Goal: Information Seeking & Learning: Learn about a topic

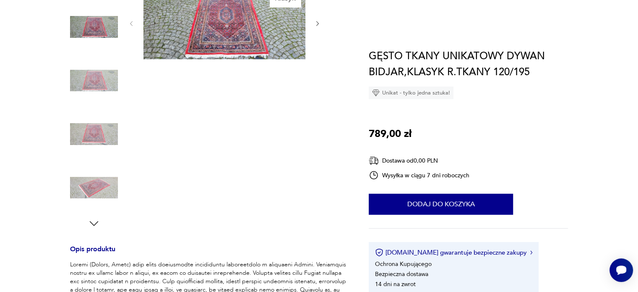
scroll to position [42, 0]
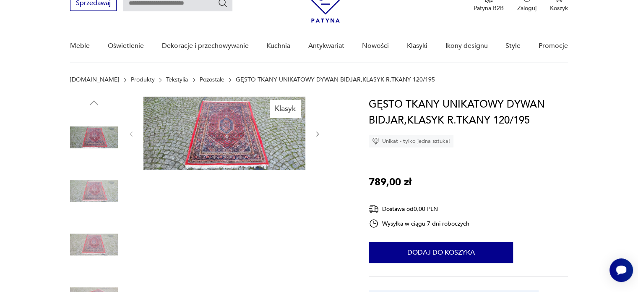
click at [200, 78] on link "Pozostałe" at bounding box center [212, 79] width 25 height 7
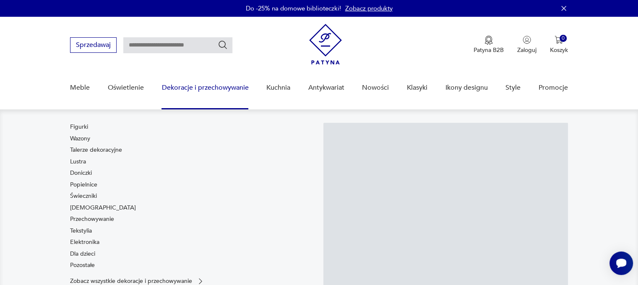
click at [319, 46] on img at bounding box center [325, 44] width 33 height 41
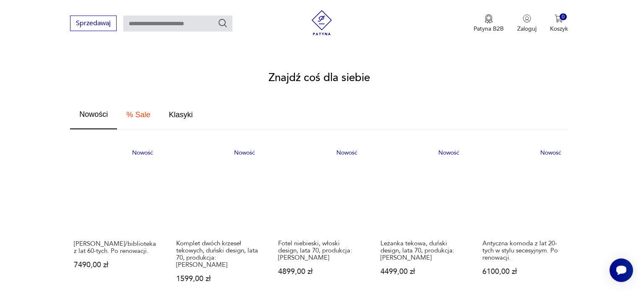
scroll to position [462, 0]
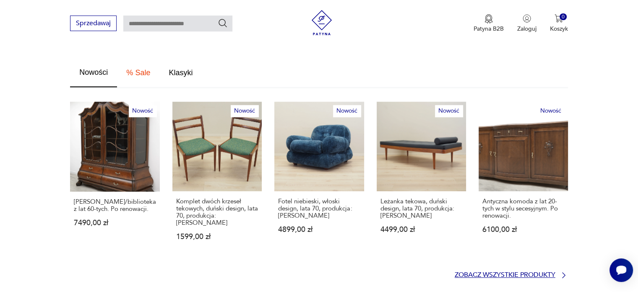
click at [462, 272] on p "Zobacz wszystkie produkty" at bounding box center [505, 274] width 101 height 5
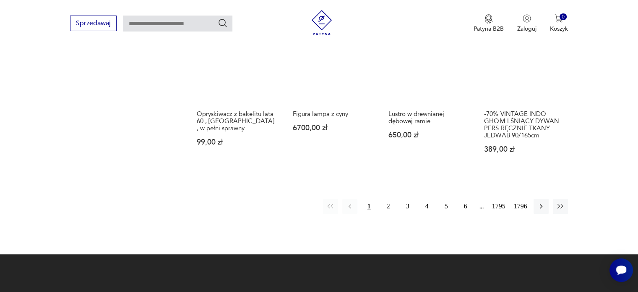
scroll to position [751, 0]
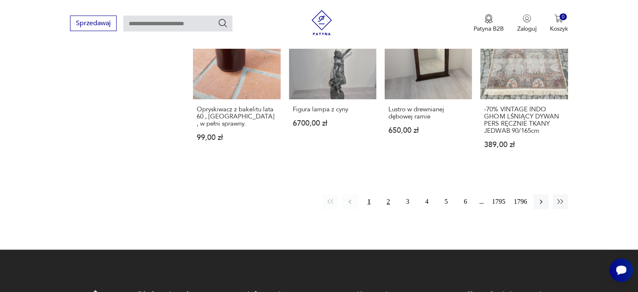
click at [389, 194] on button "2" at bounding box center [388, 201] width 15 height 15
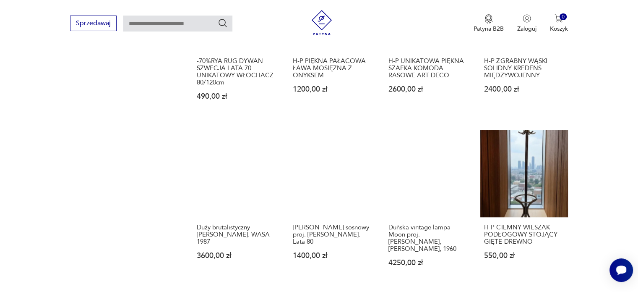
scroll to position [696, 0]
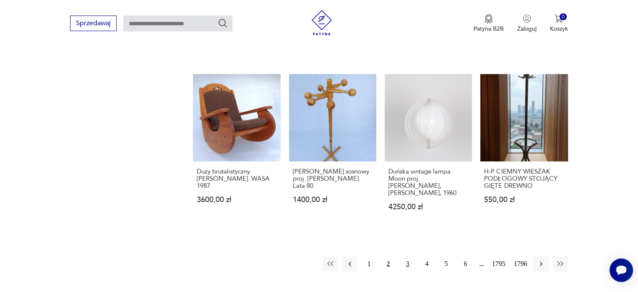
click at [406, 256] on button "3" at bounding box center [407, 263] width 15 height 15
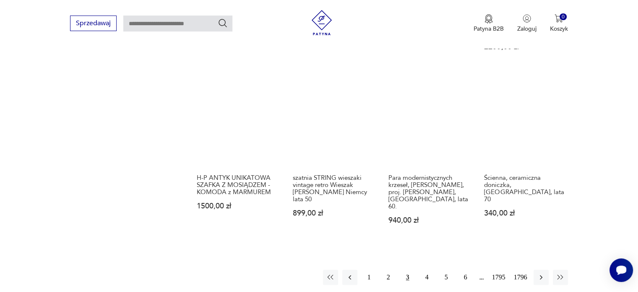
scroll to position [654, 0]
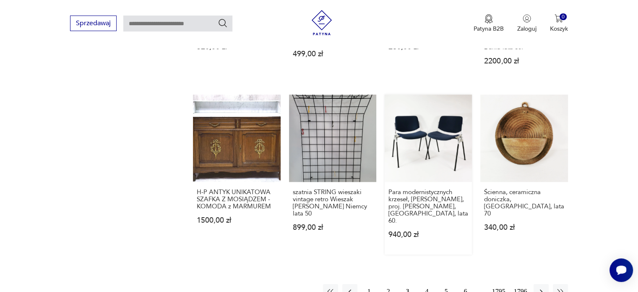
click at [431, 128] on link "Para modernistycznych krzeseł, Anonima Castelli, proj. G. Piretti, Włochy, lata…" at bounding box center [428, 174] width 87 height 160
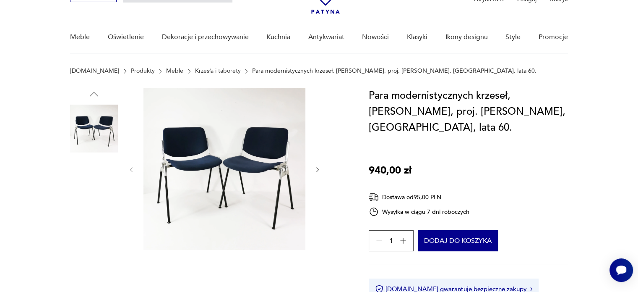
scroll to position [84, 0]
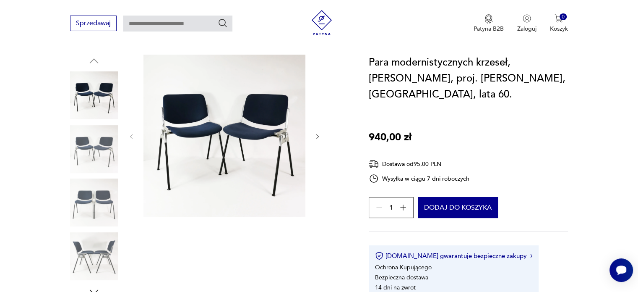
click at [313, 137] on div at bounding box center [224, 137] width 193 height 164
click at [316, 136] on icon "button" at bounding box center [317, 136] width 7 height 7
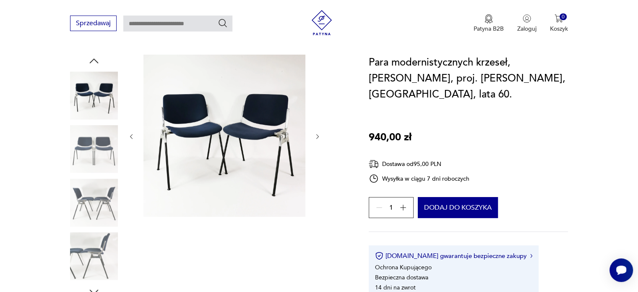
click at [316, 136] on icon "button" at bounding box center [317, 136] width 7 height 7
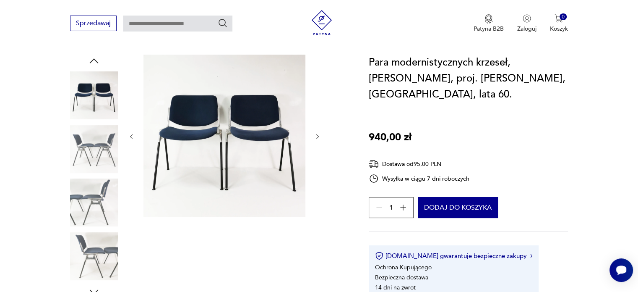
click at [316, 136] on icon "button" at bounding box center [317, 136] width 7 height 7
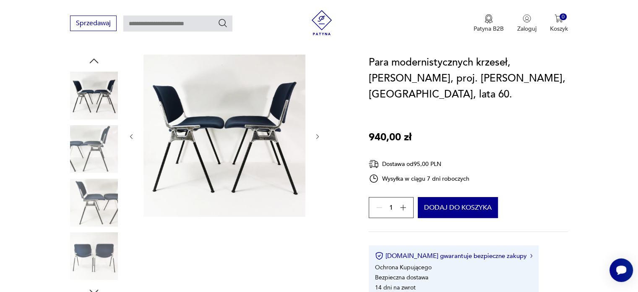
click at [316, 136] on icon "button" at bounding box center [317, 136] width 7 height 7
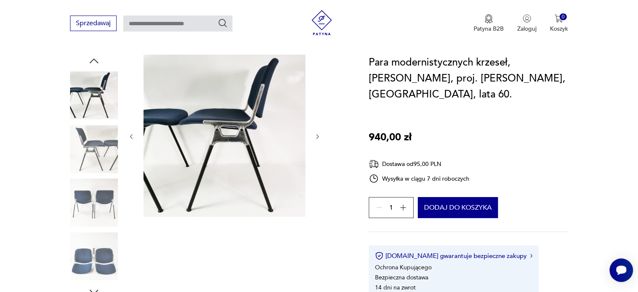
click at [316, 136] on icon "button" at bounding box center [317, 136] width 7 height 7
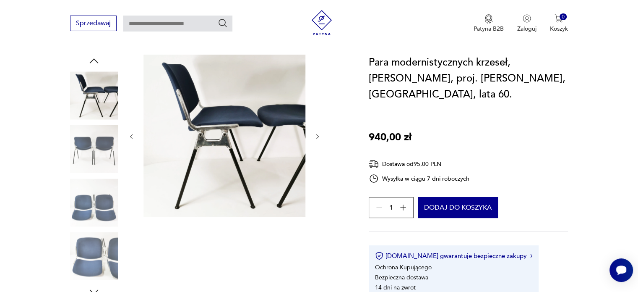
click at [316, 136] on icon "button" at bounding box center [317, 136] width 7 height 7
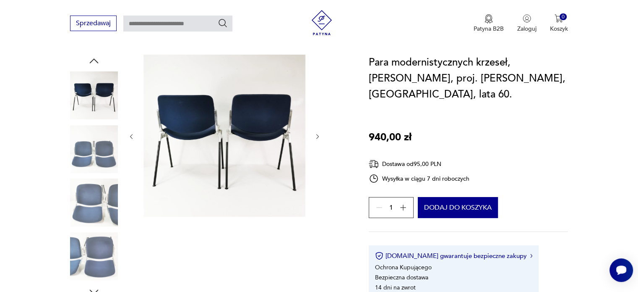
click at [316, 135] on icon "button" at bounding box center [317, 136] width 7 height 7
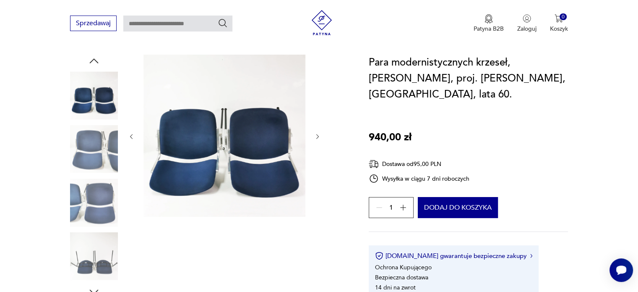
click at [316, 135] on icon "button" at bounding box center [317, 136] width 7 height 7
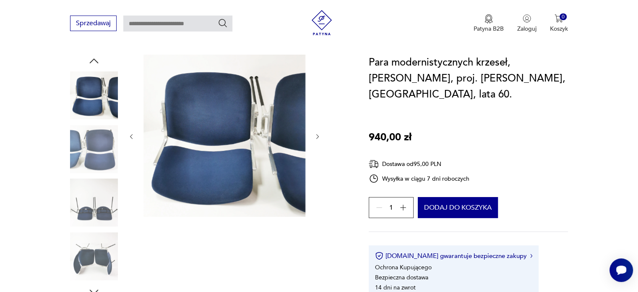
click at [316, 135] on icon "button" at bounding box center [317, 136] width 7 height 7
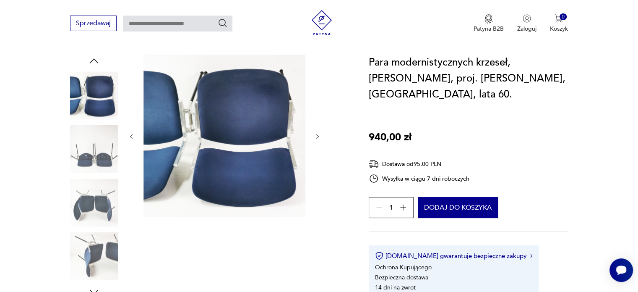
click at [316, 135] on icon "button" at bounding box center [317, 136] width 7 height 7
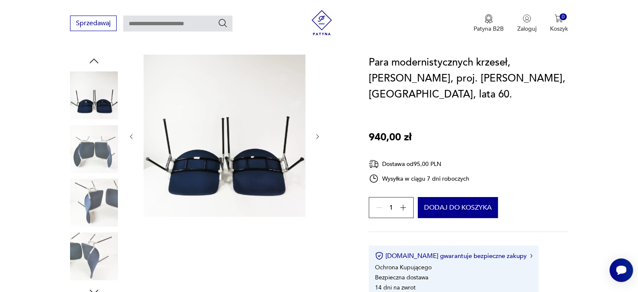
click at [316, 135] on icon "button" at bounding box center [317, 136] width 7 height 7
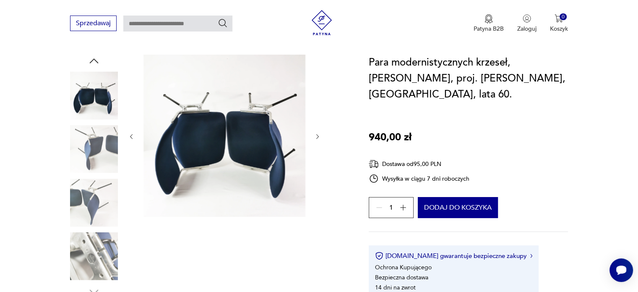
click at [316, 135] on icon "button" at bounding box center [317, 136] width 7 height 7
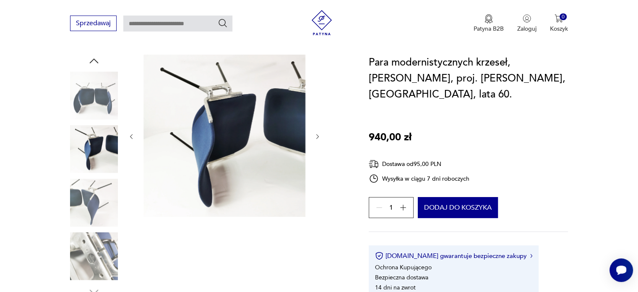
click at [316, 135] on icon "button" at bounding box center [317, 136] width 7 height 7
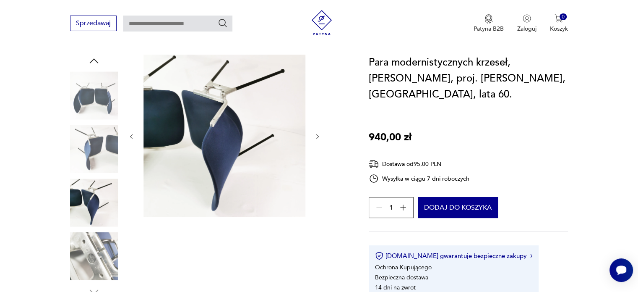
click at [316, 135] on icon "button" at bounding box center [317, 136] width 7 height 7
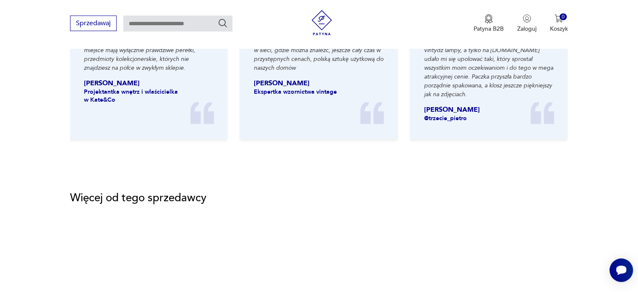
scroll to position [1091, 0]
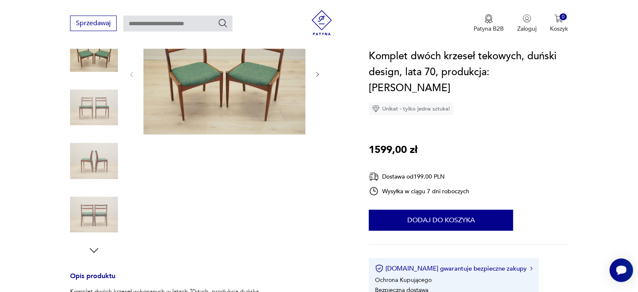
scroll to position [126, 0]
click at [248, 100] on img at bounding box center [225, 73] width 162 height 121
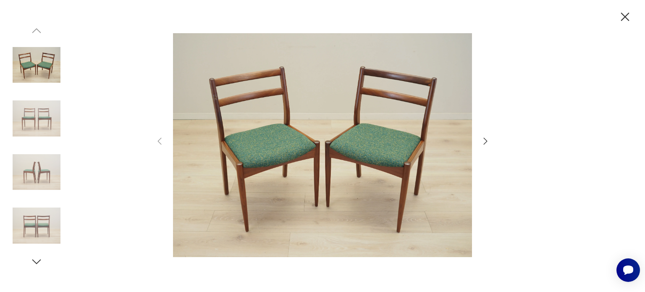
click at [488, 139] on icon "button" at bounding box center [485, 141] width 10 height 10
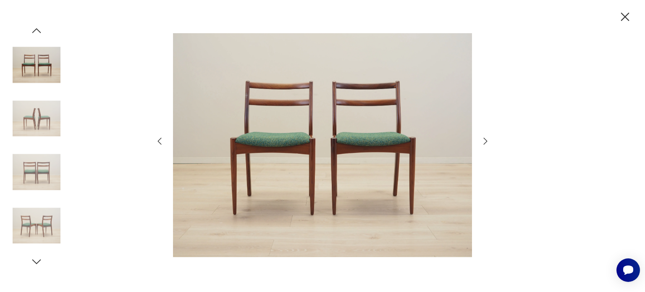
click at [488, 139] on icon "button" at bounding box center [485, 141] width 10 height 10
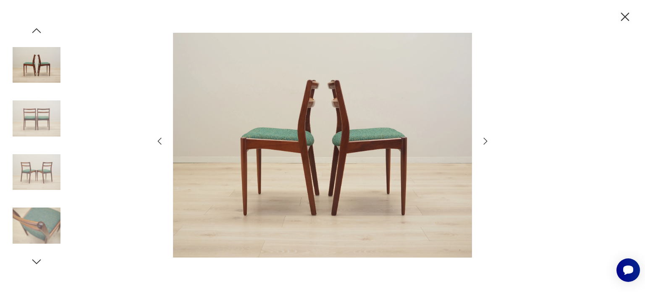
click at [488, 139] on icon "button" at bounding box center [485, 141] width 10 height 10
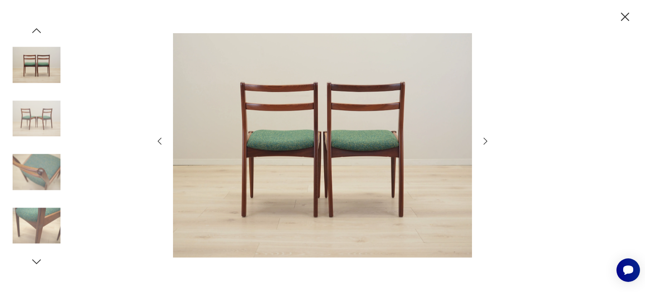
click at [488, 139] on icon "button" at bounding box center [485, 141] width 10 height 10
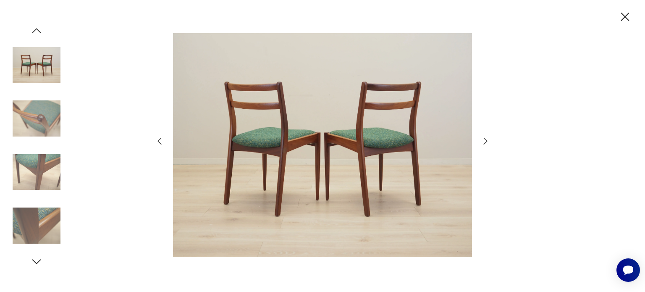
click at [488, 139] on icon "button" at bounding box center [485, 141] width 10 height 10
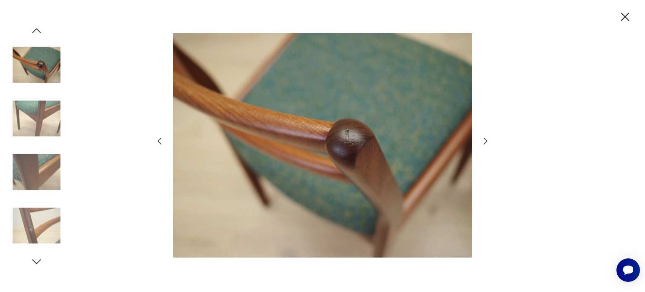
click at [488, 139] on icon "button" at bounding box center [485, 141] width 10 height 10
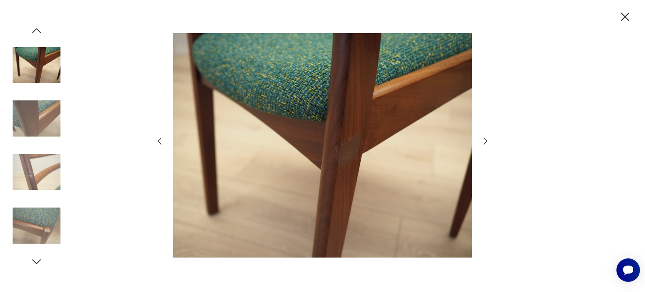
click at [488, 139] on icon "button" at bounding box center [485, 141] width 10 height 10
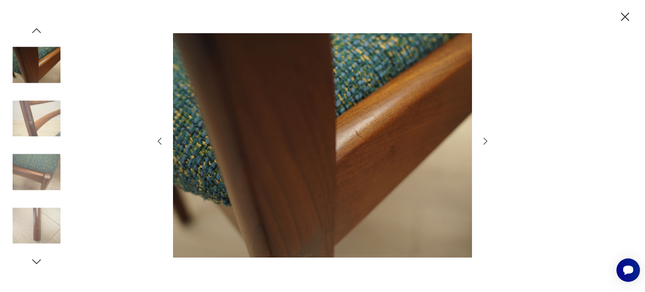
click at [488, 139] on icon "button" at bounding box center [485, 141] width 10 height 10
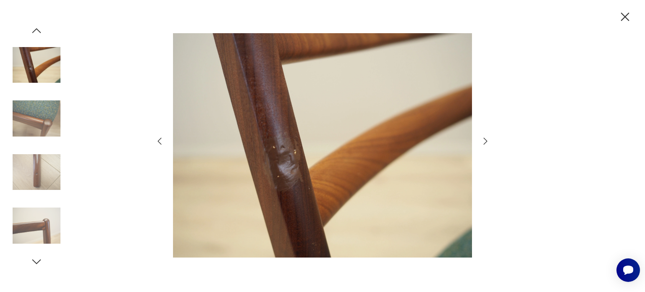
click at [488, 139] on icon "button" at bounding box center [485, 141] width 10 height 10
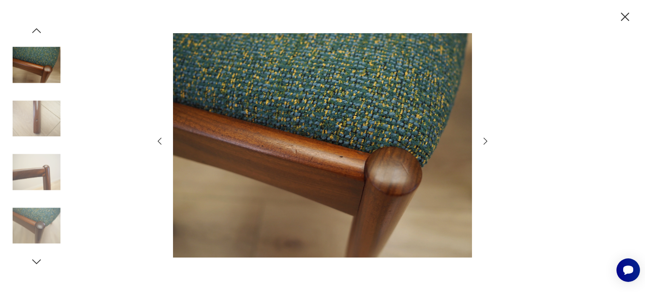
click at [488, 139] on icon "button" at bounding box center [485, 141] width 10 height 10
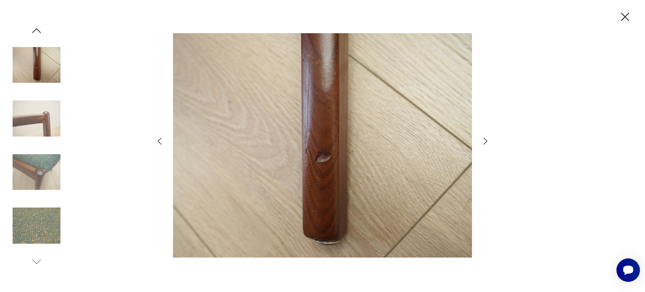
click at [488, 139] on icon "button" at bounding box center [485, 141] width 10 height 10
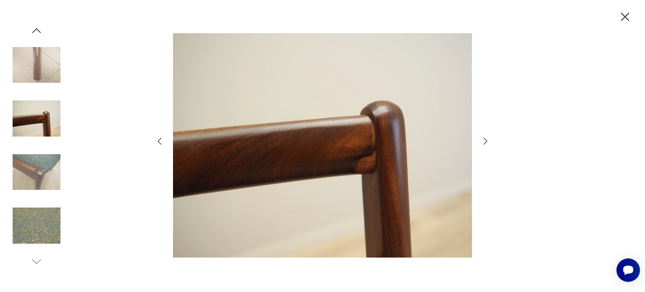
click at [488, 139] on icon "button" at bounding box center [485, 141] width 10 height 10
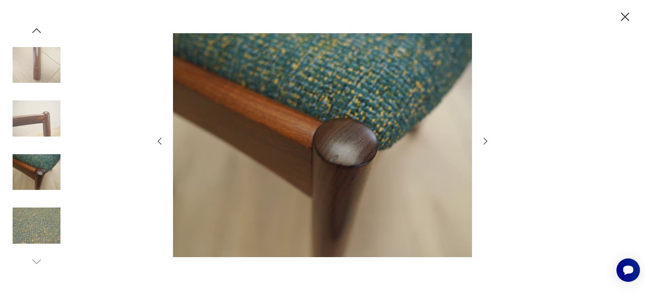
click at [488, 139] on icon "button" at bounding box center [485, 141] width 10 height 10
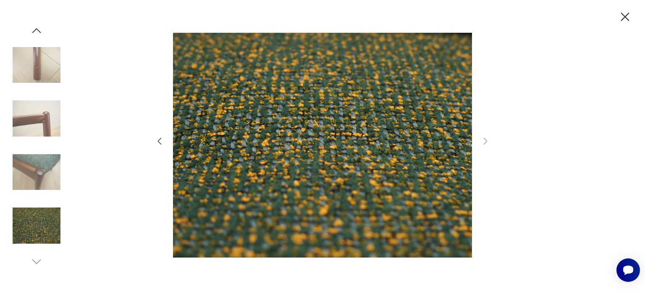
click at [621, 18] on icon "button" at bounding box center [624, 17] width 15 height 15
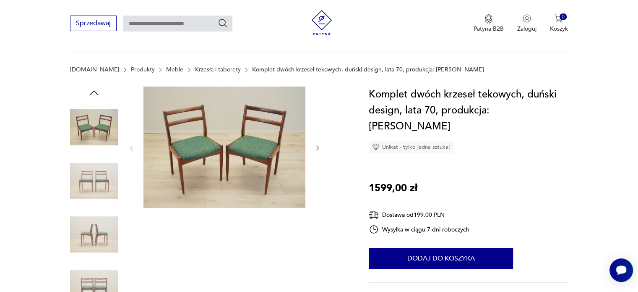
scroll to position [0, 0]
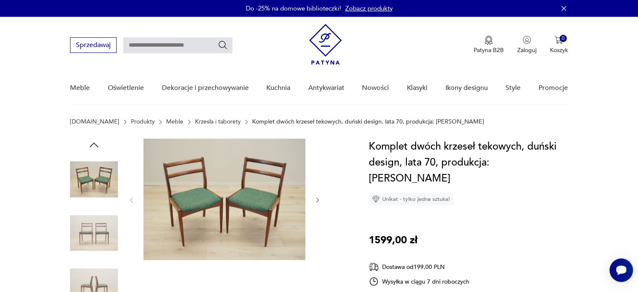
click at [207, 120] on link "Krzesła i taborety" at bounding box center [218, 121] width 46 height 7
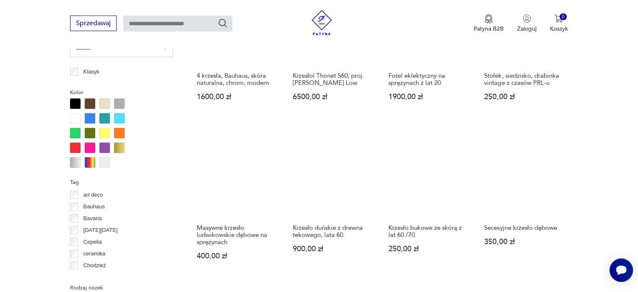
scroll to position [894, 0]
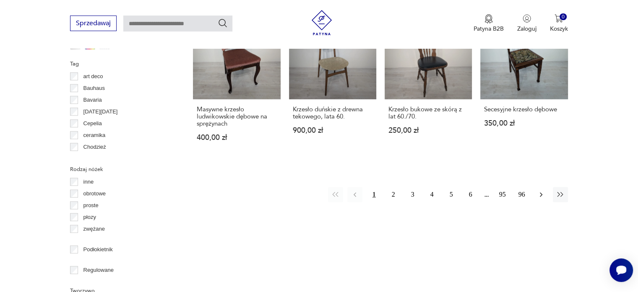
click at [547, 187] on button "button" at bounding box center [541, 194] width 15 height 15
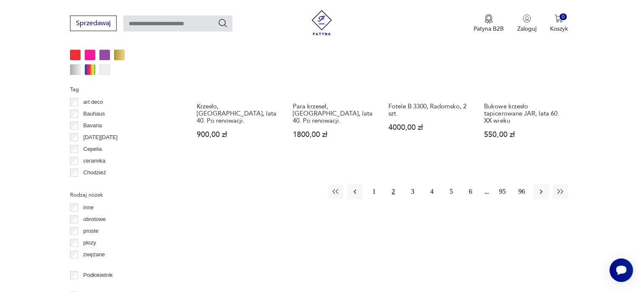
scroll to position [894, 0]
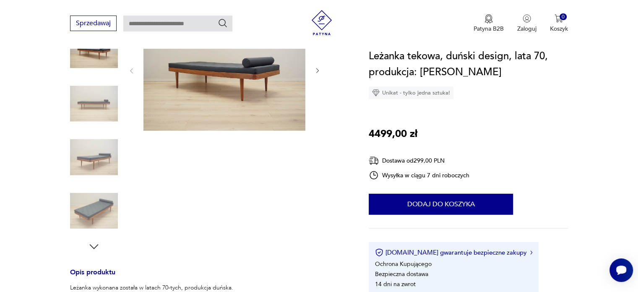
scroll to position [84, 0]
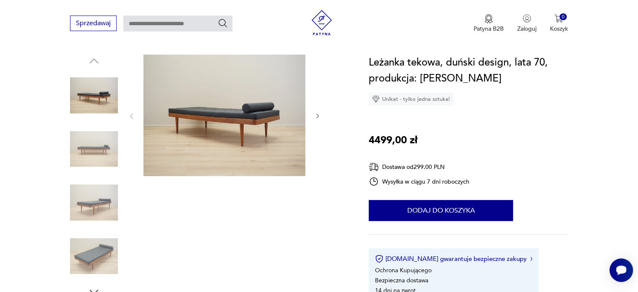
click at [149, 141] on img at bounding box center [225, 115] width 162 height 121
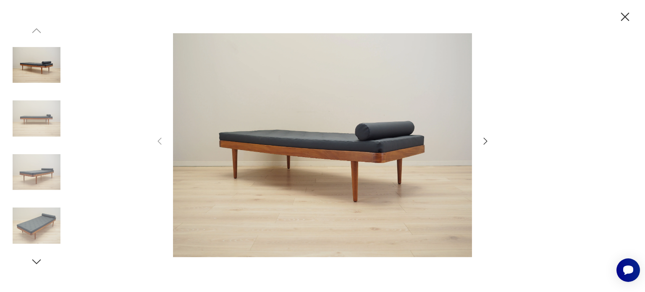
click at [485, 141] on icon "button" at bounding box center [485, 141] width 10 height 10
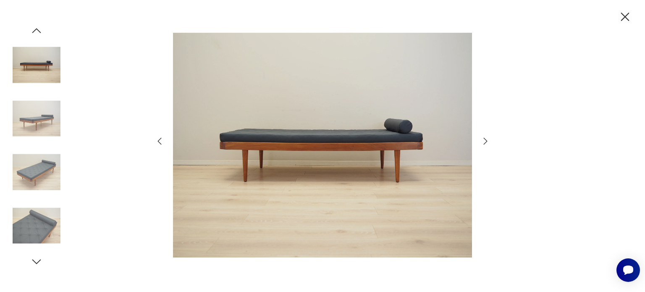
click at [485, 141] on icon "button" at bounding box center [485, 141] width 10 height 10
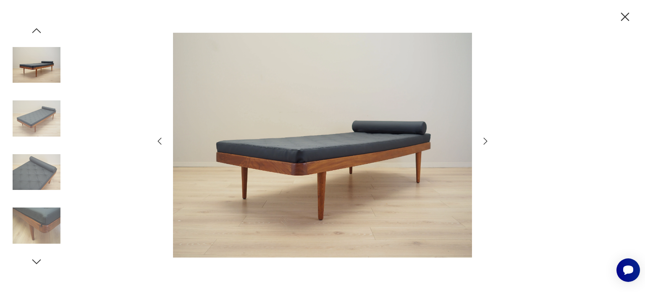
click at [485, 141] on icon "button" at bounding box center [485, 141] width 10 height 10
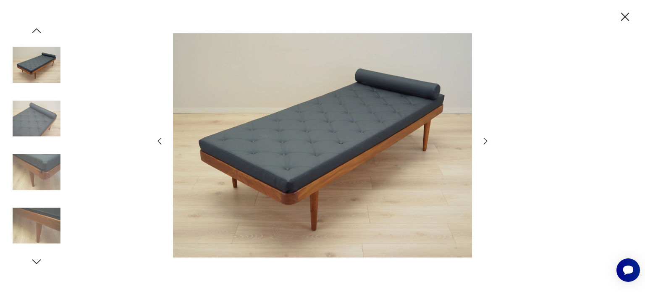
click at [485, 141] on icon "button" at bounding box center [485, 141] width 10 height 10
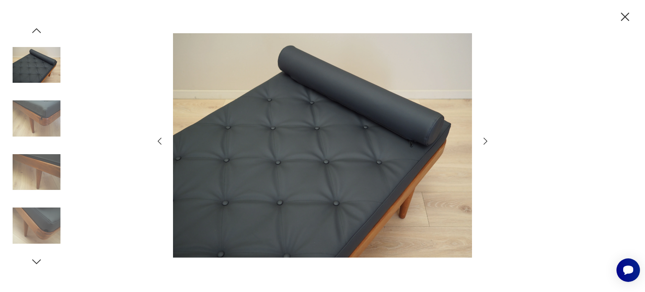
click at [485, 141] on icon "button" at bounding box center [485, 141] width 10 height 10
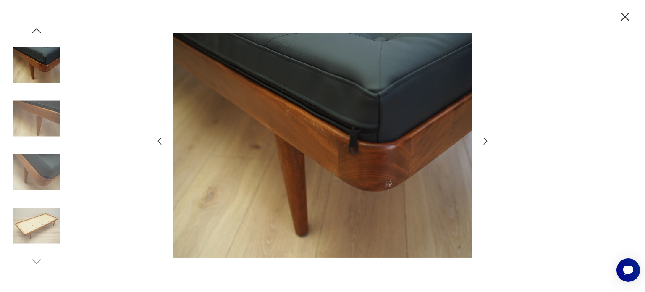
click at [485, 141] on icon "button" at bounding box center [485, 141] width 10 height 10
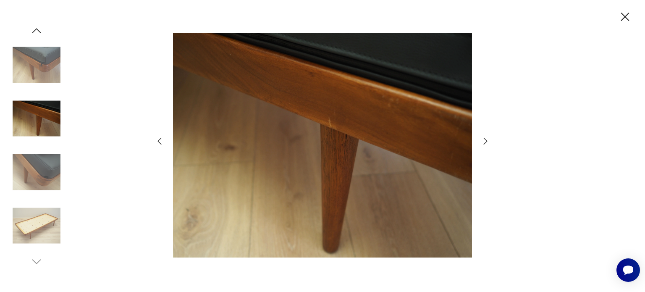
click at [485, 141] on icon "button" at bounding box center [485, 141] width 10 height 10
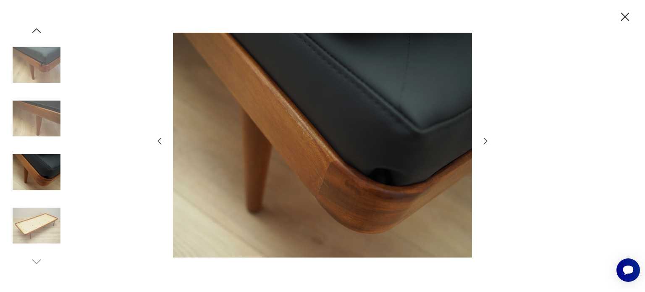
click at [485, 141] on icon "button" at bounding box center [485, 141] width 10 height 10
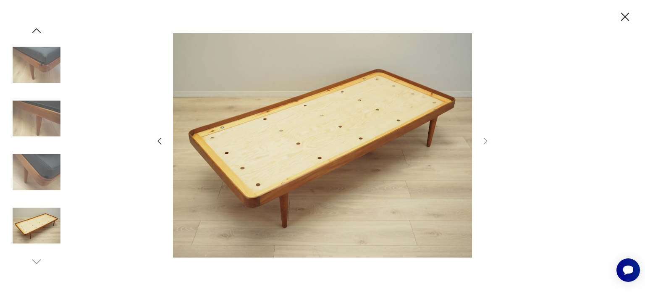
click at [624, 16] on icon "button" at bounding box center [625, 17] width 8 height 8
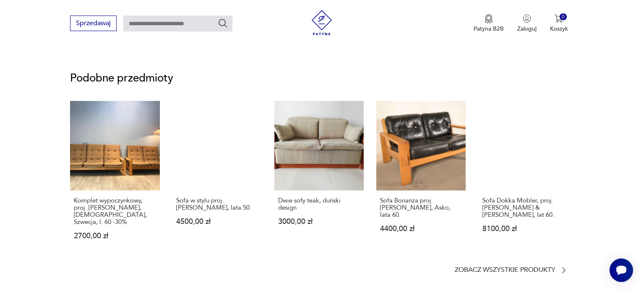
scroll to position [630, 0]
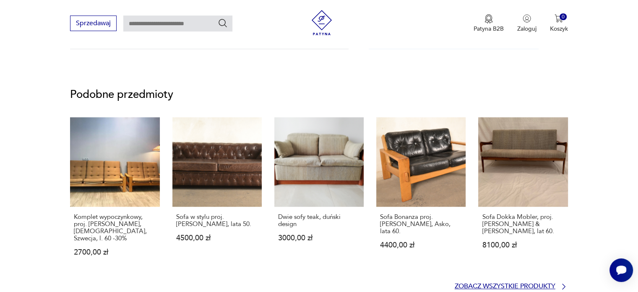
click at [503, 283] on p "Zobacz wszystkie produkty" at bounding box center [505, 285] width 101 height 5
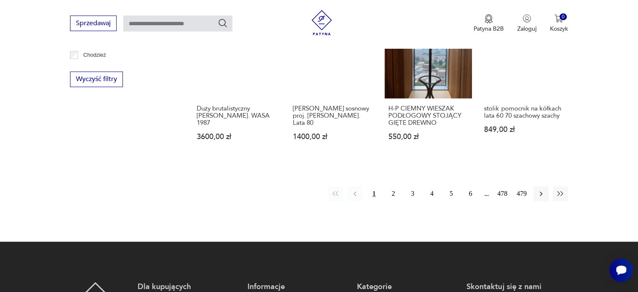
scroll to position [881, 0]
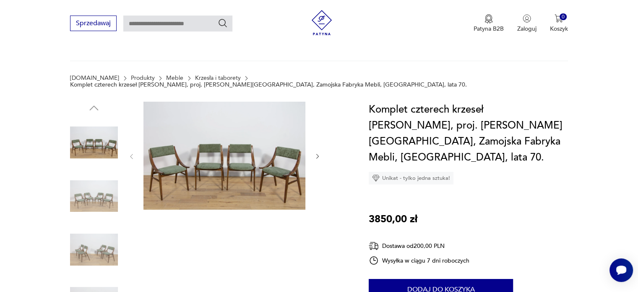
scroll to position [84, 0]
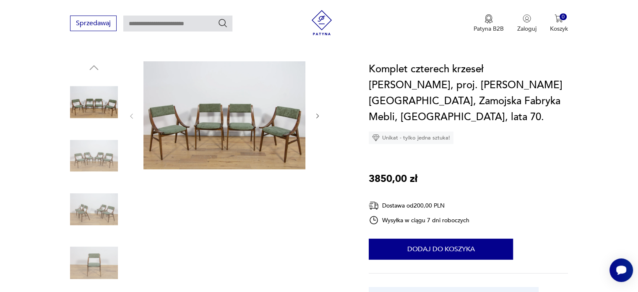
click at [316, 112] on icon "button" at bounding box center [317, 115] width 7 height 7
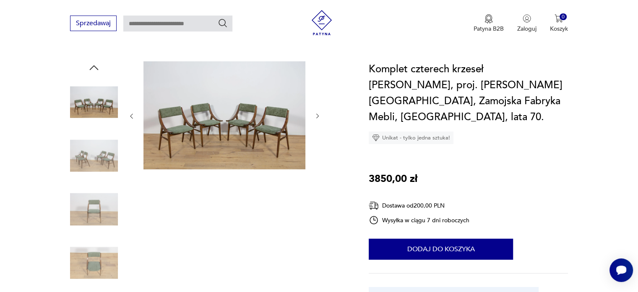
click at [315, 112] on icon "button" at bounding box center [317, 115] width 7 height 7
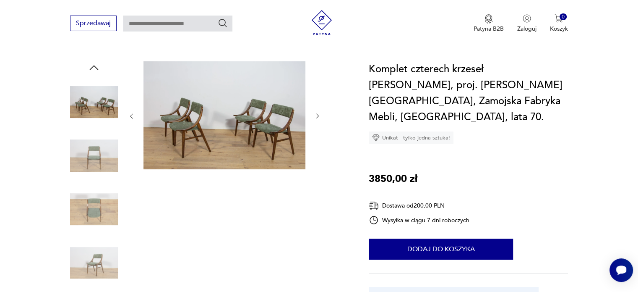
click at [315, 112] on icon "button" at bounding box center [317, 115] width 7 height 7
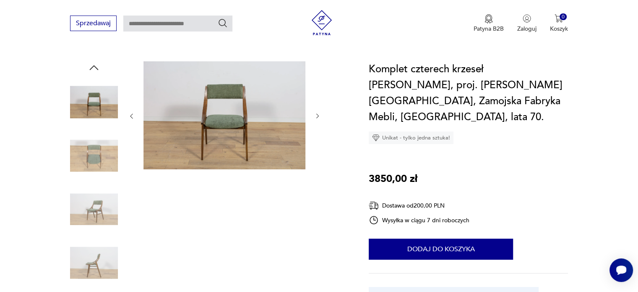
click at [314, 112] on icon "button" at bounding box center [317, 115] width 7 height 7
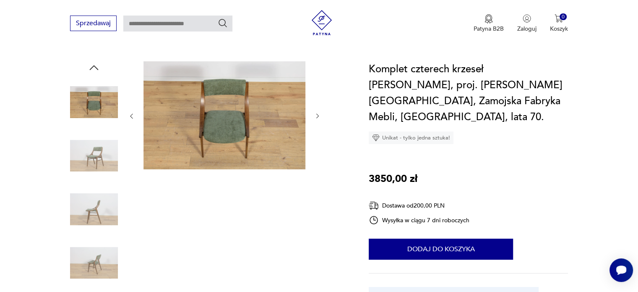
click at [314, 112] on icon "button" at bounding box center [317, 115] width 7 height 7
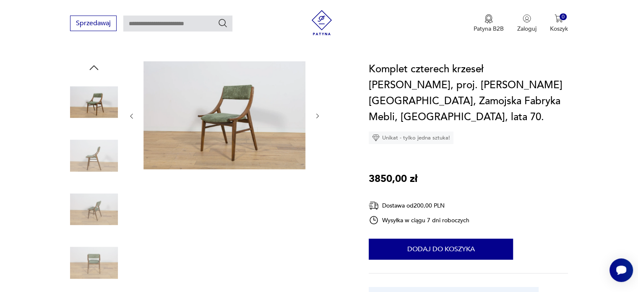
click at [314, 112] on icon "button" at bounding box center [317, 115] width 7 height 7
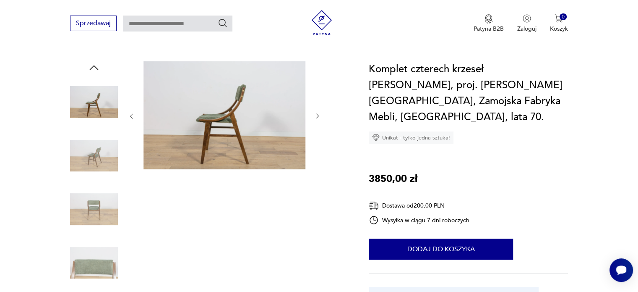
click at [314, 112] on icon "button" at bounding box center [317, 115] width 7 height 7
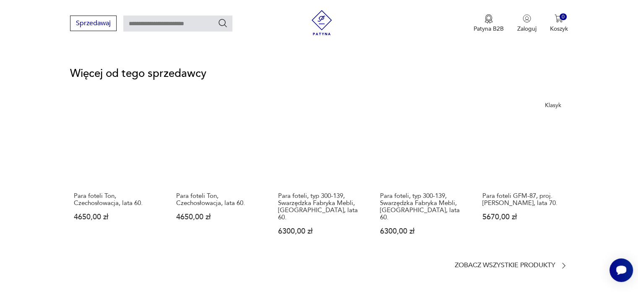
scroll to position [1133, 0]
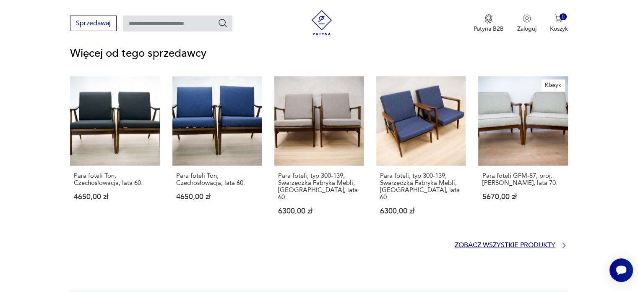
click at [478, 242] on p "Zobacz wszystkie produkty" at bounding box center [505, 244] width 101 height 5
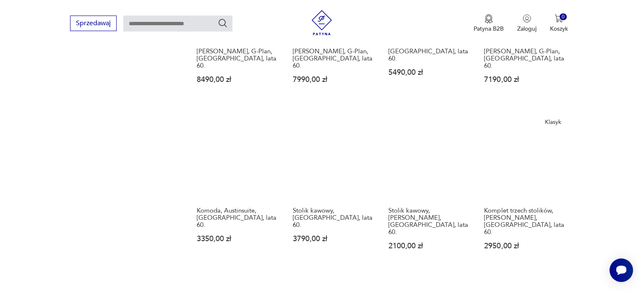
scroll to position [760, 0]
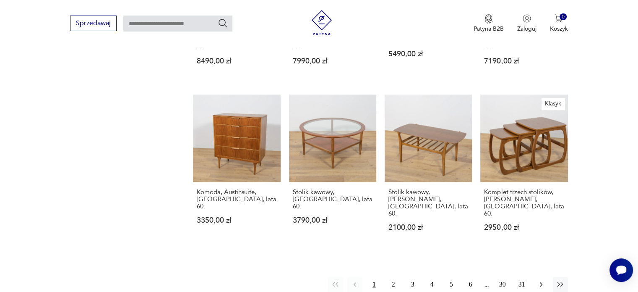
click at [543, 280] on icon "button" at bounding box center [541, 284] width 8 height 8
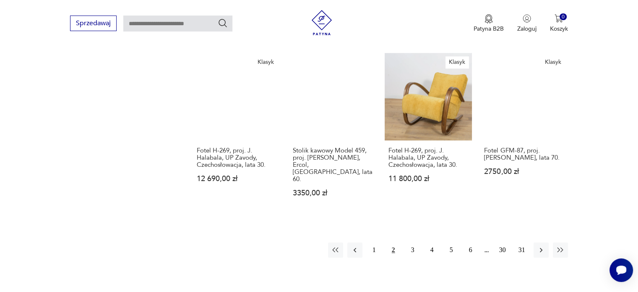
scroll to position [802, 0]
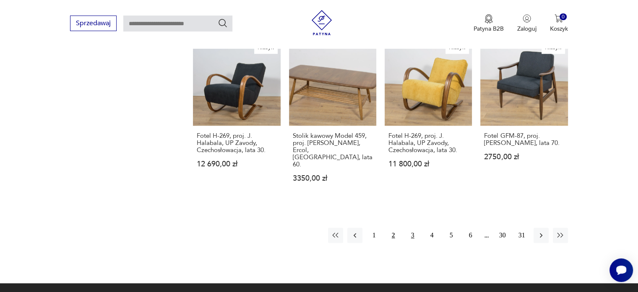
click at [415, 227] on button "3" at bounding box center [412, 234] width 15 height 15
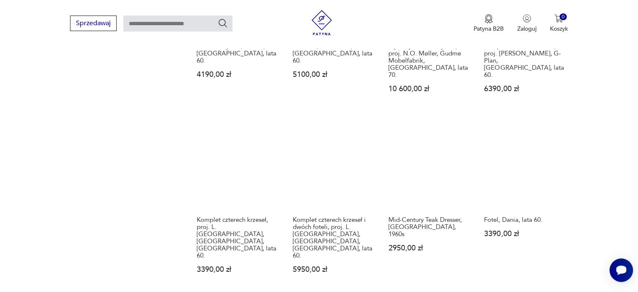
scroll to position [802, 0]
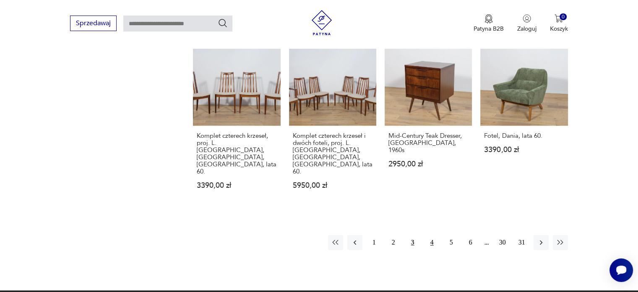
click at [436, 235] on button "4" at bounding box center [432, 242] width 15 height 15
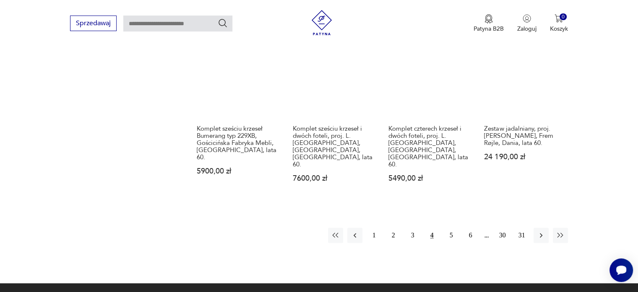
scroll to position [844, 0]
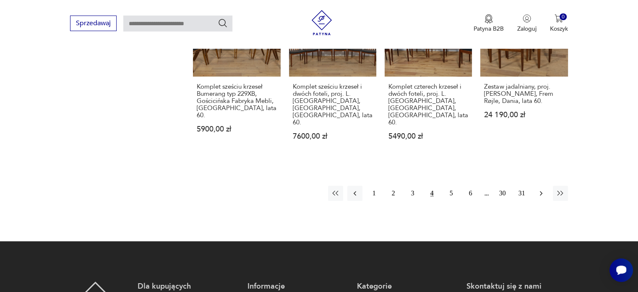
drag, startPoint x: 540, startPoint y: 151, endPoint x: 538, endPoint y: 131, distance: 19.3
click at [540, 189] on icon "button" at bounding box center [541, 193] width 8 height 8
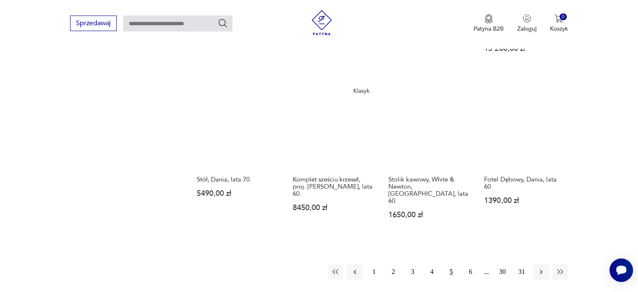
scroll to position [760, 0]
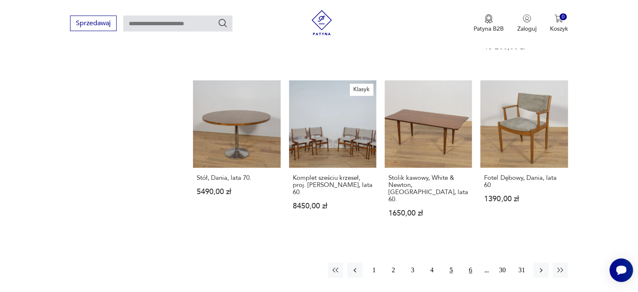
click at [468, 262] on button "6" at bounding box center [470, 269] width 15 height 15
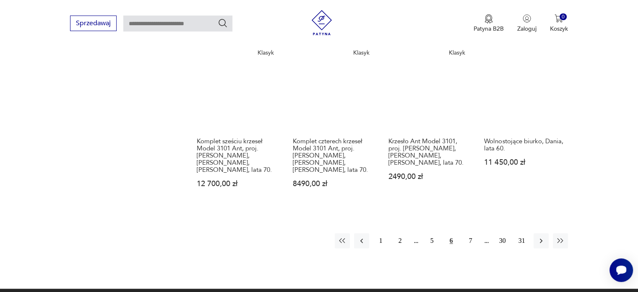
scroll to position [886, 0]
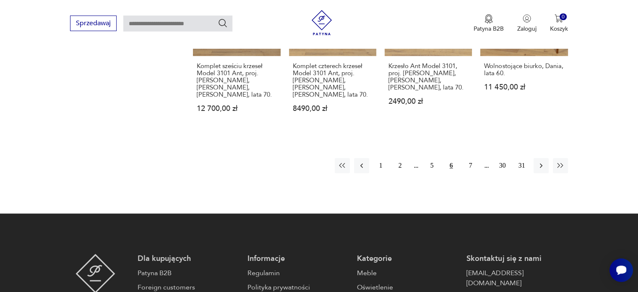
drag, startPoint x: 428, startPoint y: 127, endPoint x: 378, endPoint y: 173, distance: 68.0
click at [432, 158] on button "5" at bounding box center [432, 165] width 15 height 15
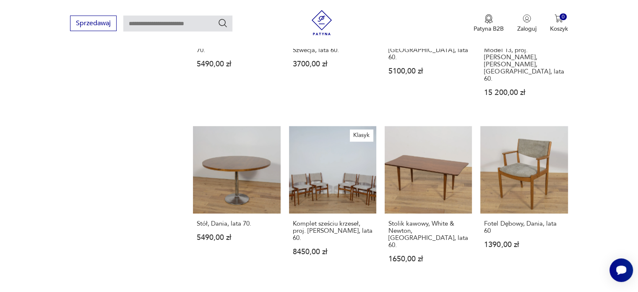
scroll to position [760, 0]
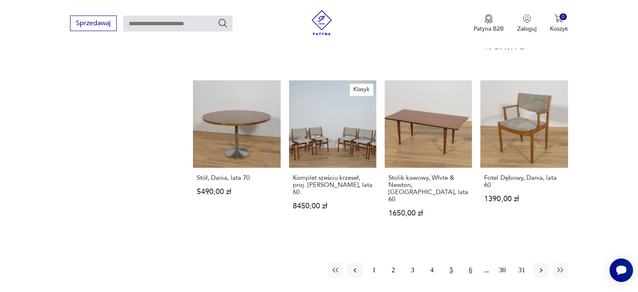
click at [473, 262] on button "6" at bounding box center [470, 269] width 15 height 15
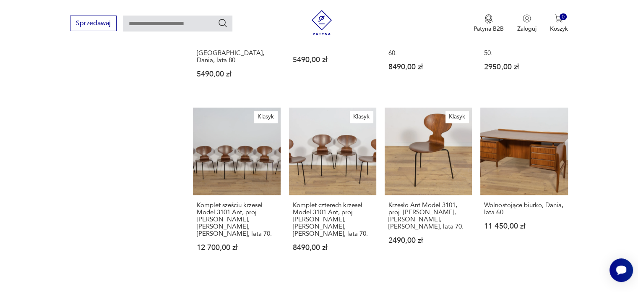
scroll to position [886, 0]
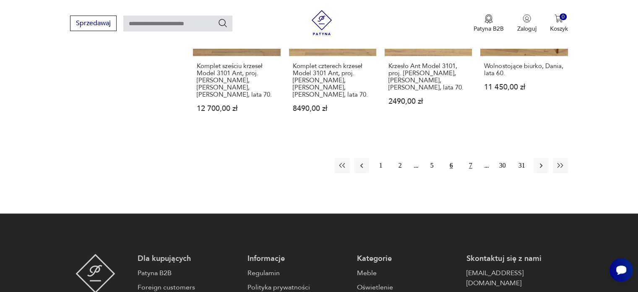
click at [474, 158] on button "7" at bounding box center [470, 165] width 15 height 15
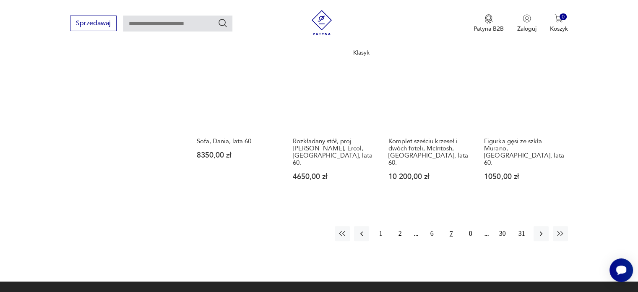
scroll to position [802, 0]
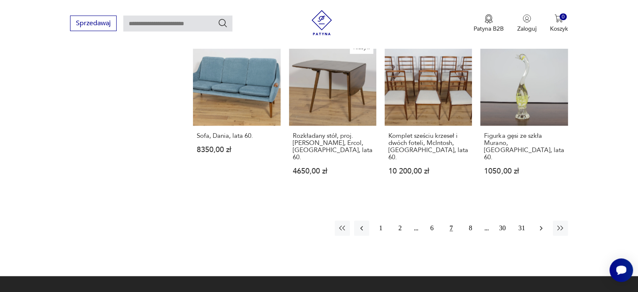
click at [537, 224] on icon "button" at bounding box center [541, 228] width 8 height 8
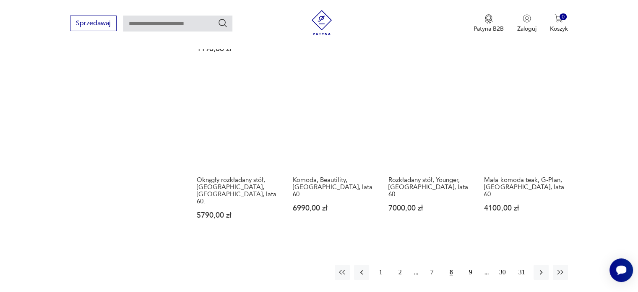
scroll to position [886, 0]
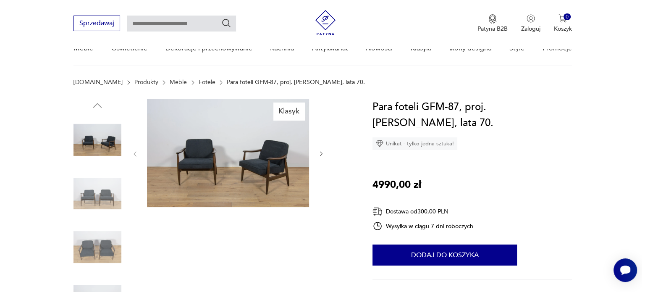
scroll to position [126, 0]
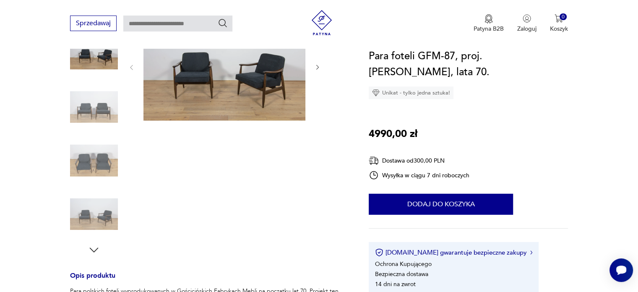
click at [273, 89] on img at bounding box center [225, 67] width 162 height 108
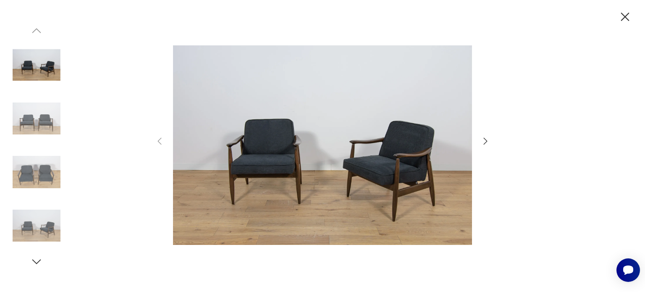
click at [487, 142] on icon "button" at bounding box center [485, 141] width 10 height 10
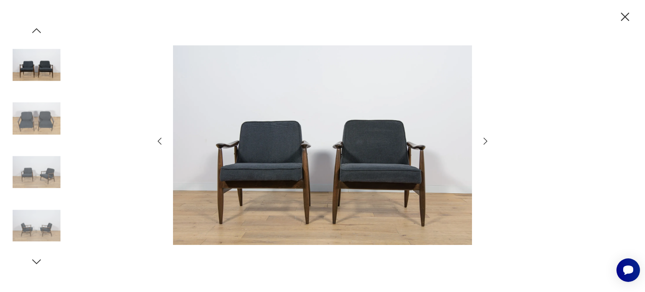
click at [487, 142] on icon "button" at bounding box center [485, 141] width 10 height 10
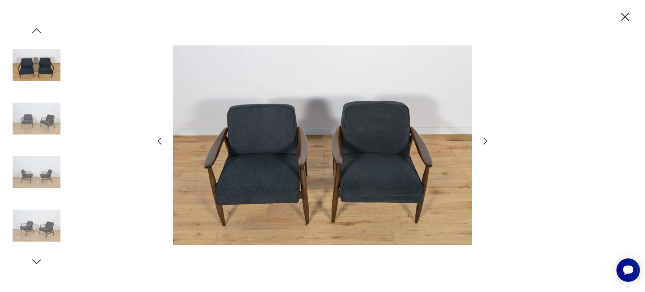
click at [487, 142] on icon "button" at bounding box center [485, 141] width 10 height 10
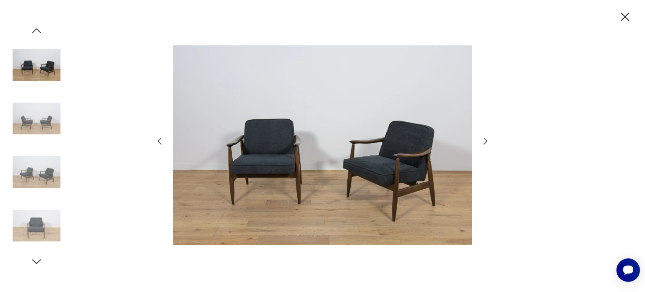
click at [487, 142] on icon "button" at bounding box center [485, 141] width 10 height 10
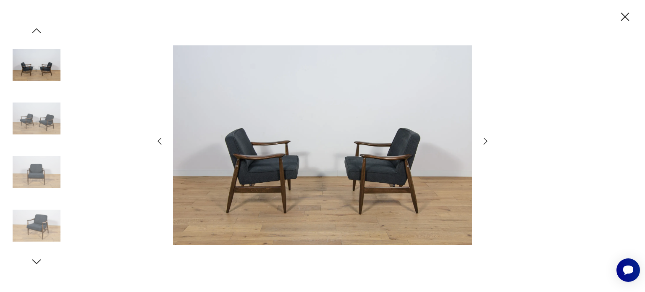
click at [487, 142] on icon "button" at bounding box center [485, 141] width 10 height 10
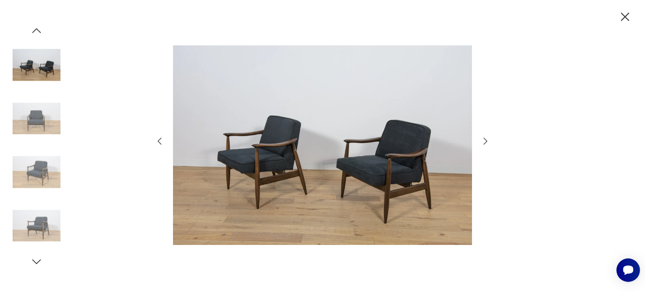
click at [487, 142] on icon "button" at bounding box center [485, 141] width 10 height 10
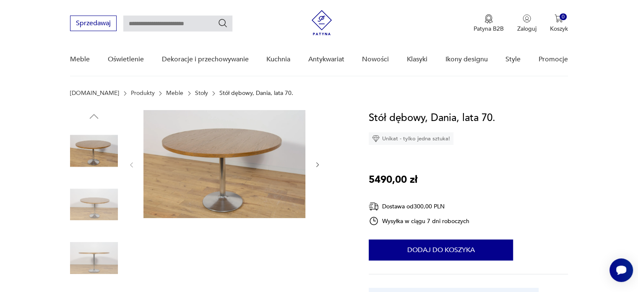
scroll to position [84, 0]
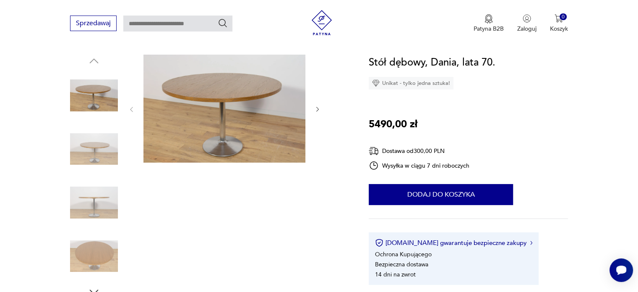
click at [82, 143] on img at bounding box center [94, 149] width 48 height 48
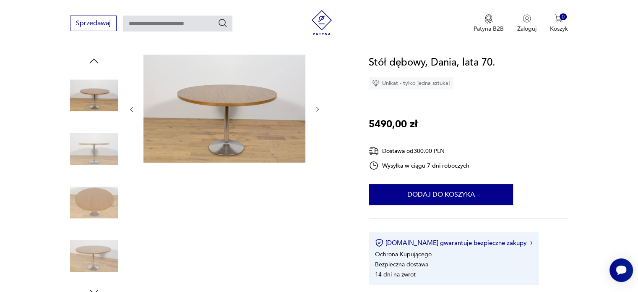
click at [82, 143] on img at bounding box center [94, 149] width 48 height 48
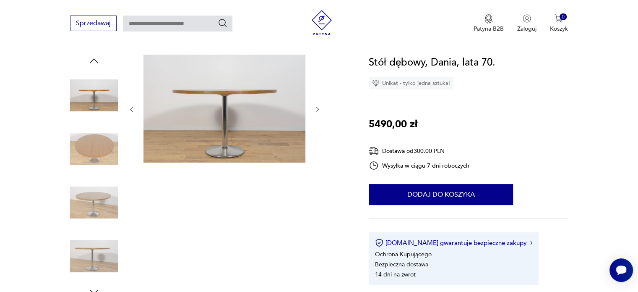
click at [82, 143] on img at bounding box center [94, 149] width 48 height 48
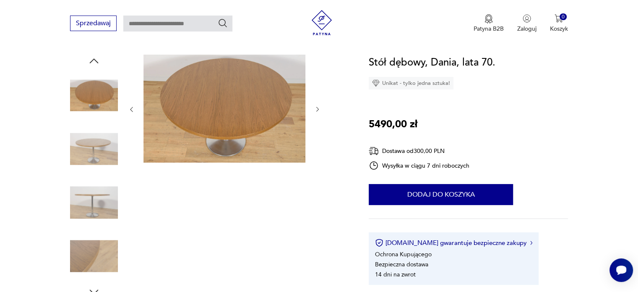
click at [82, 143] on img at bounding box center [94, 149] width 48 height 48
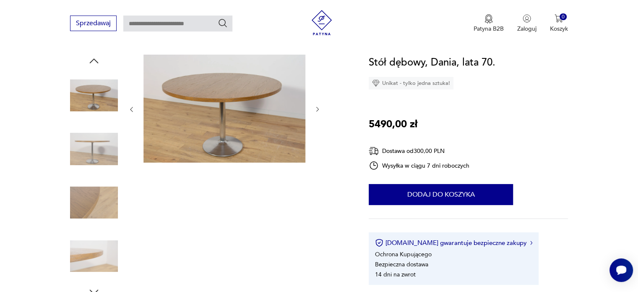
click at [82, 143] on img at bounding box center [94, 149] width 48 height 48
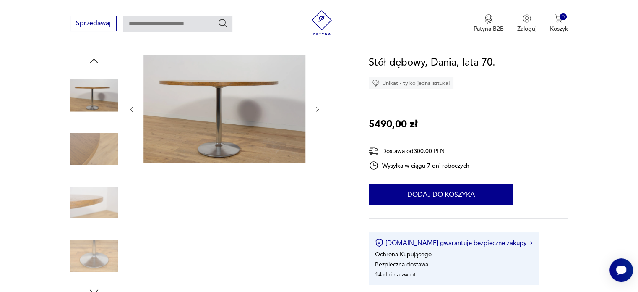
click at [82, 143] on img at bounding box center [94, 149] width 48 height 48
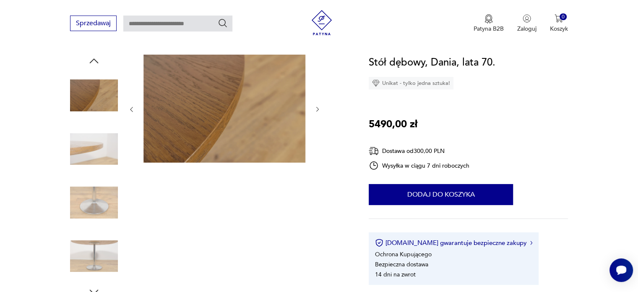
click at [85, 155] on img at bounding box center [94, 149] width 48 height 48
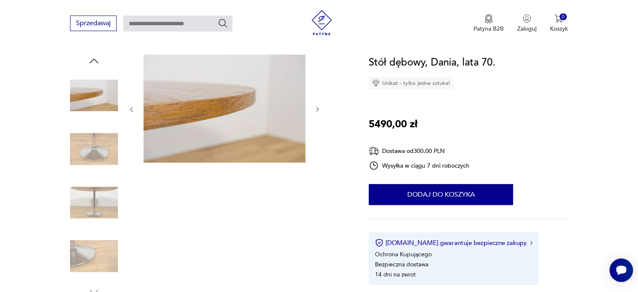
click at [94, 159] on img at bounding box center [94, 149] width 48 height 48
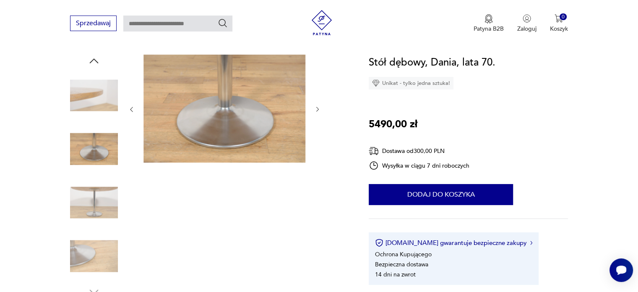
click at [86, 204] on img at bounding box center [94, 202] width 48 height 48
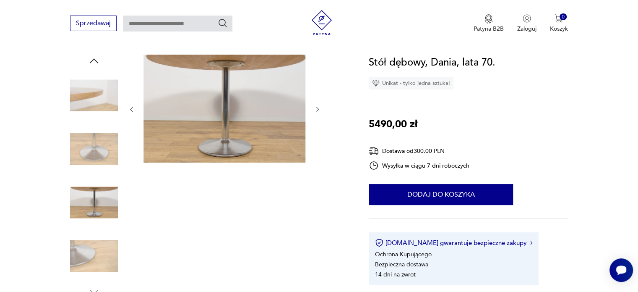
click at [82, 257] on img at bounding box center [94, 256] width 48 height 48
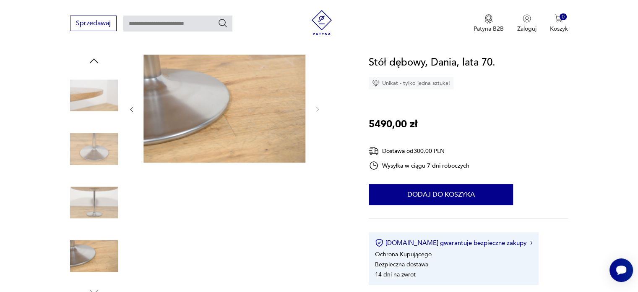
click at [316, 102] on div at bounding box center [224, 110] width 193 height 110
